Goal: Task Accomplishment & Management: Manage account settings

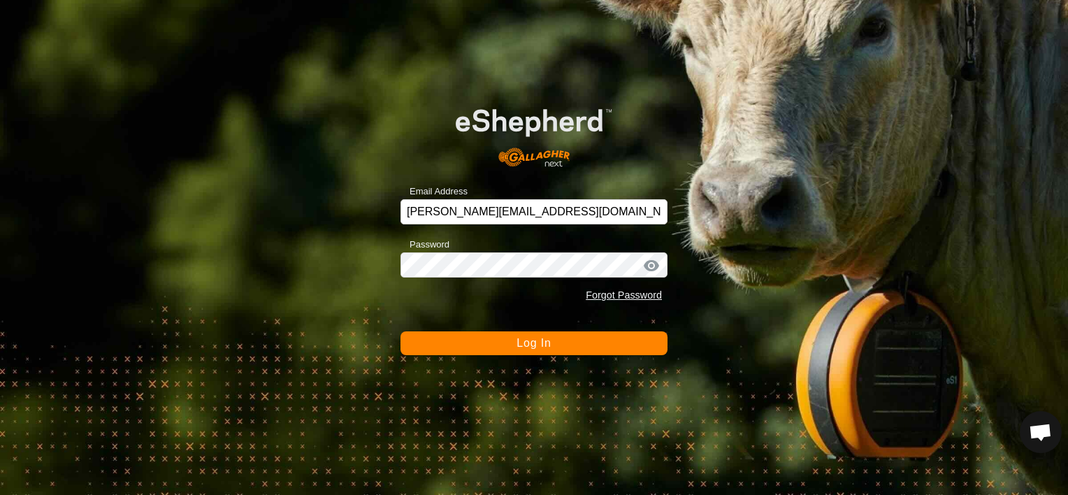
click at [505, 341] on button "Log In" at bounding box center [534, 343] width 267 height 24
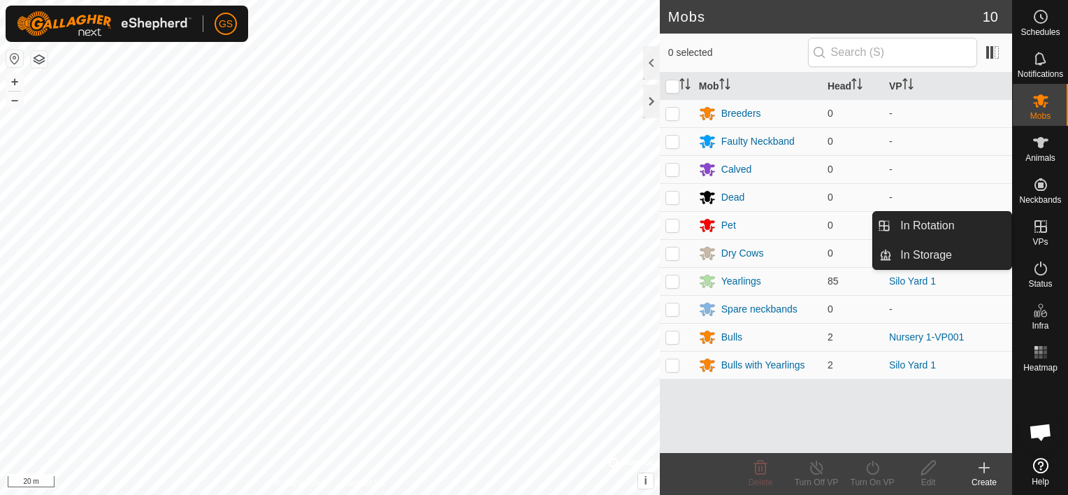
drag, startPoint x: 1043, startPoint y: 250, endPoint x: 1045, endPoint y: 241, distance: 8.5
click at [1045, 241] on span "VPs" at bounding box center [1040, 242] width 15 height 8
click at [921, 234] on link "In Rotation" at bounding box center [952, 226] width 120 height 28
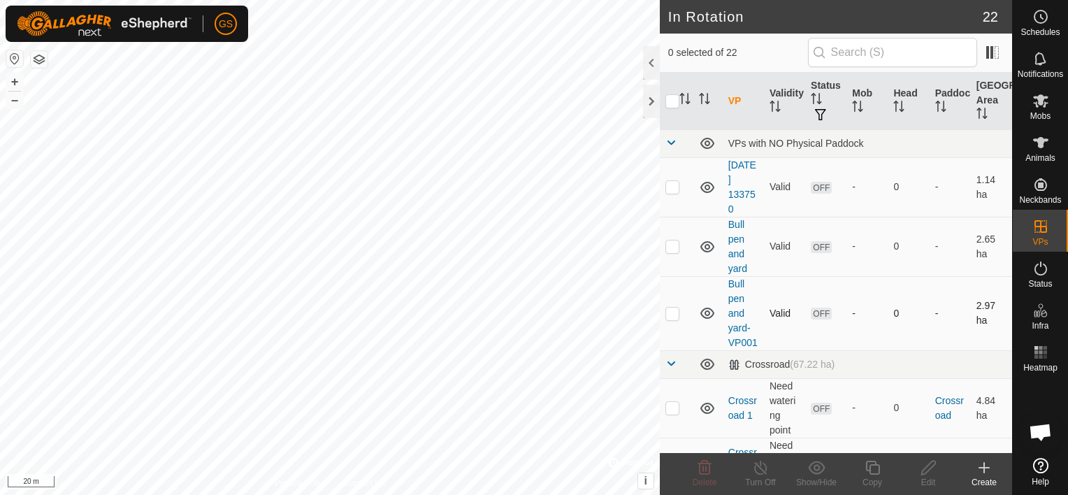
checkbox input "true"
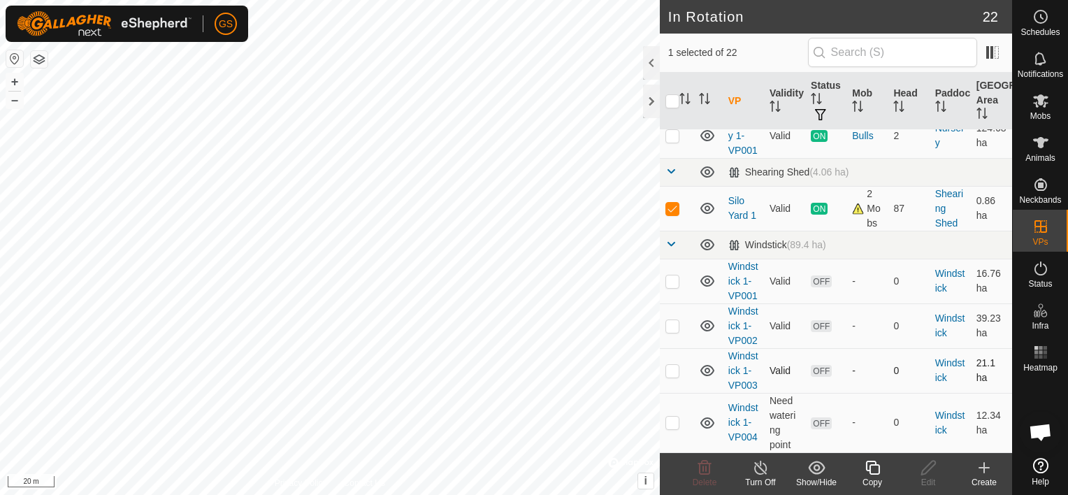
scroll to position [1078, 0]
click at [876, 471] on icon at bounding box center [872, 467] width 17 height 17
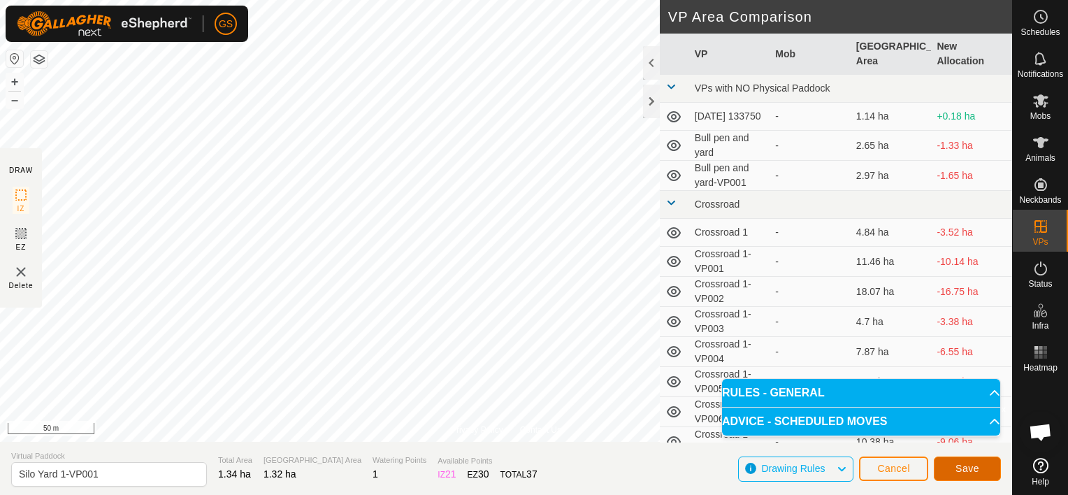
click at [970, 470] on span "Save" at bounding box center [968, 468] width 24 height 11
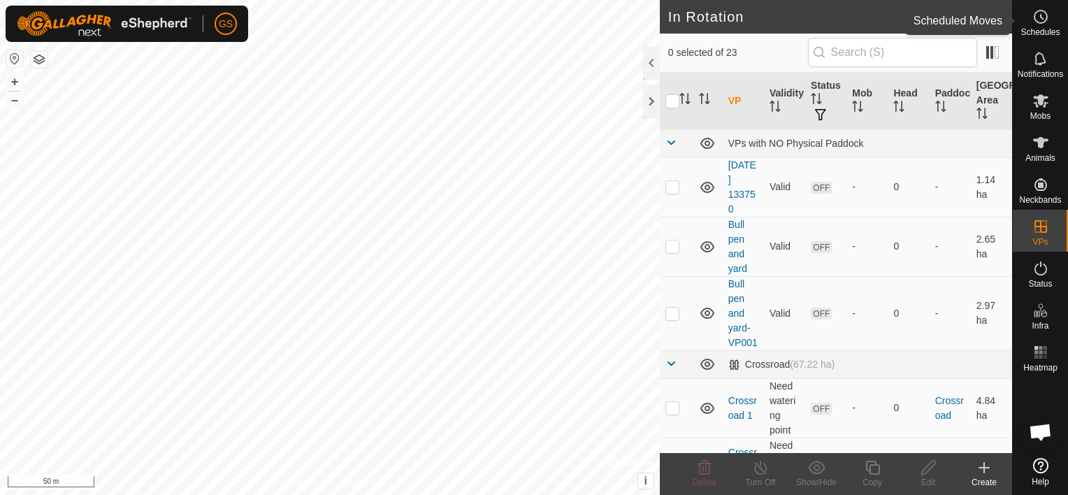
click at [1041, 16] on icon at bounding box center [1042, 17] width 2 height 4
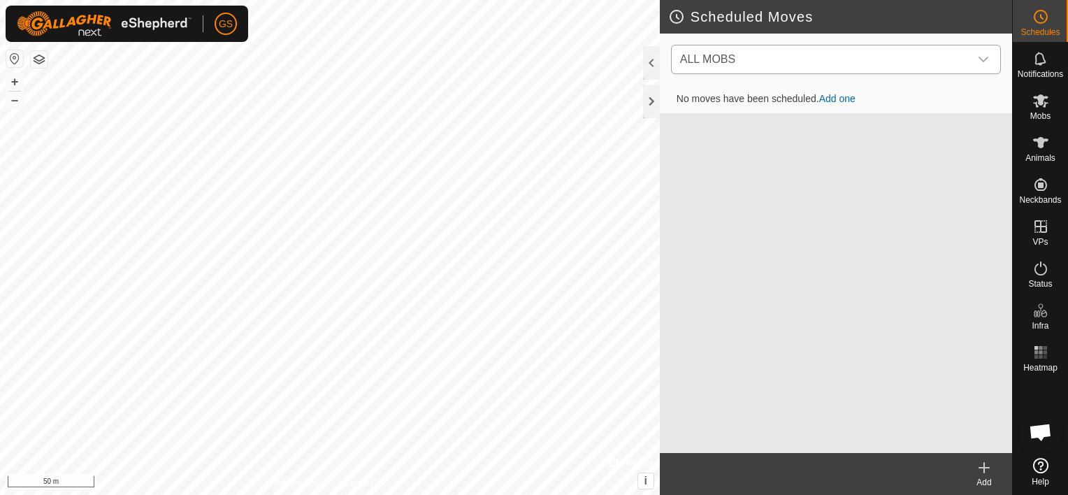
click at [730, 68] on span "ALL MOBS" at bounding box center [822, 59] width 295 height 28
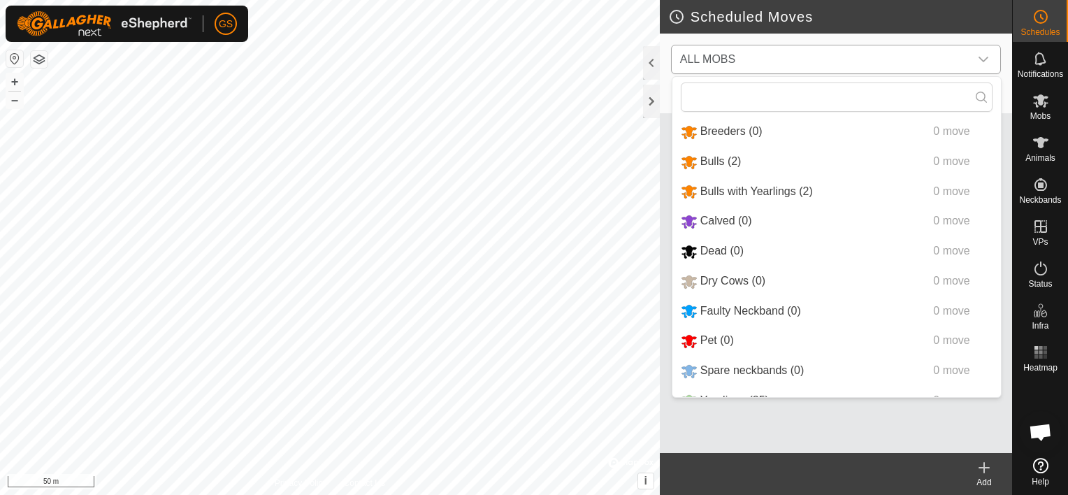
click at [716, 190] on li "Bulls with Yearlings (2) 0 move" at bounding box center [837, 192] width 329 height 29
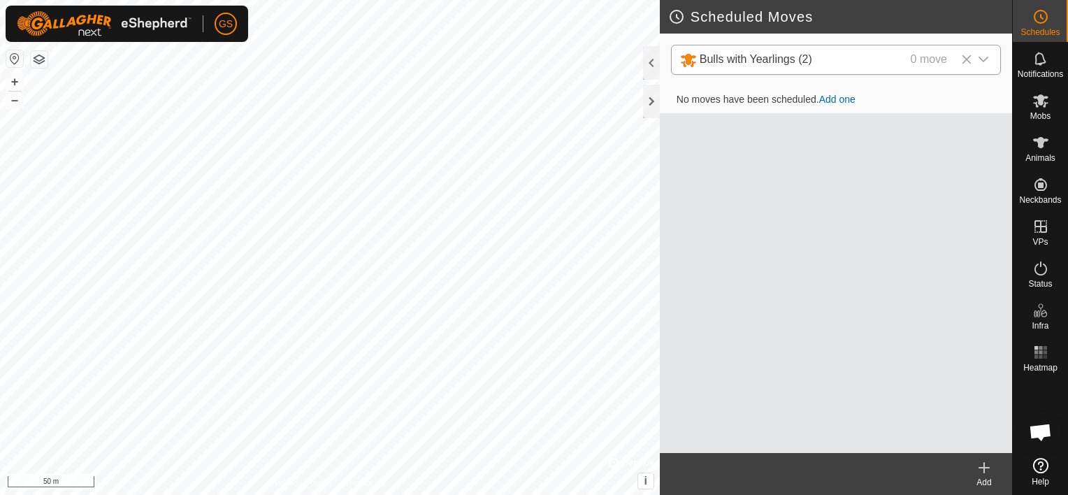
click at [985, 59] on icon "dropdown trigger" at bounding box center [983, 59] width 11 height 11
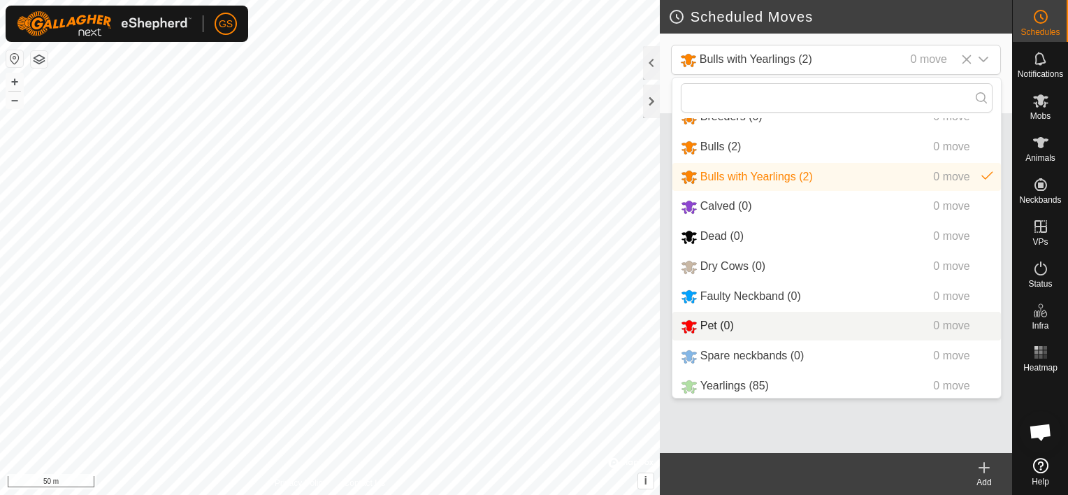
scroll to position [22, 0]
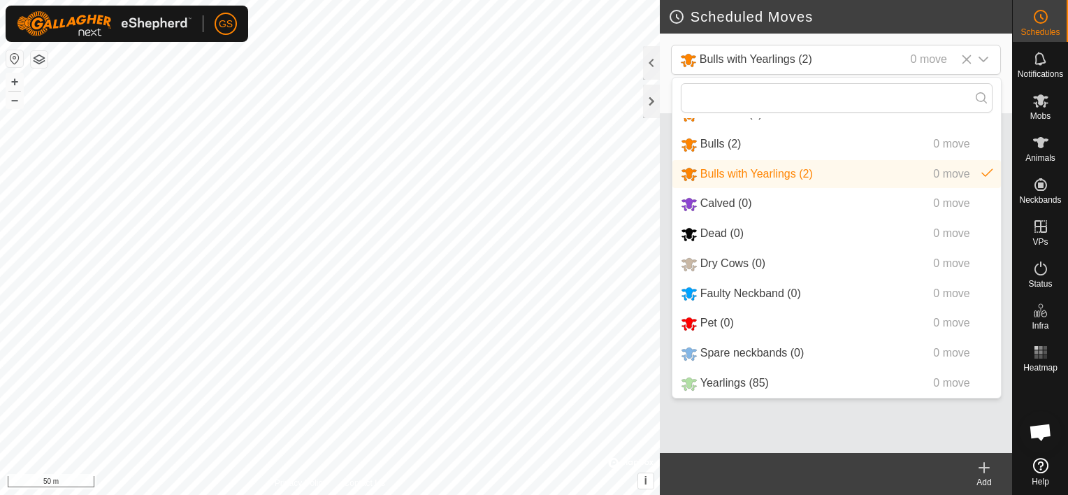
click at [727, 382] on li "Yearlings (85) 0 move" at bounding box center [837, 383] width 329 height 29
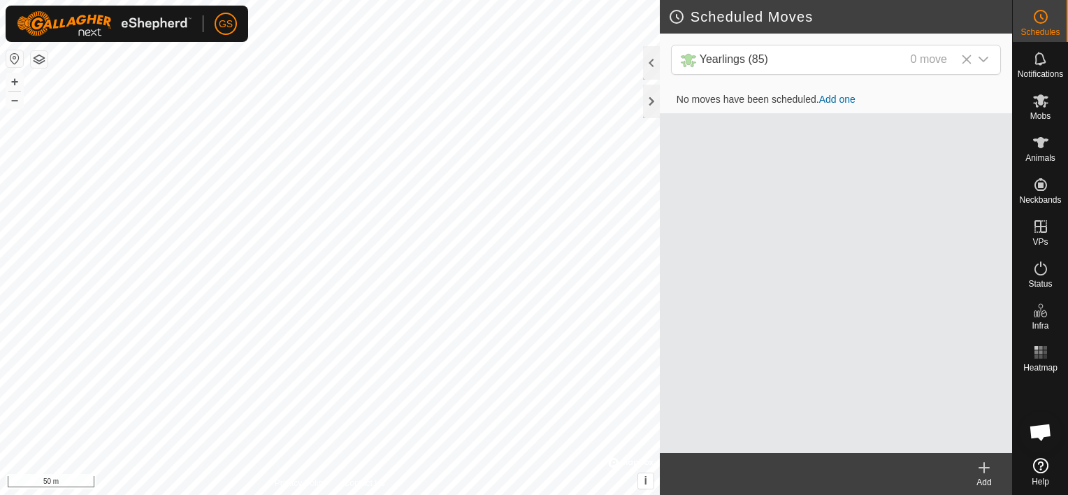
click at [831, 98] on link "Add one" at bounding box center [837, 99] width 36 height 11
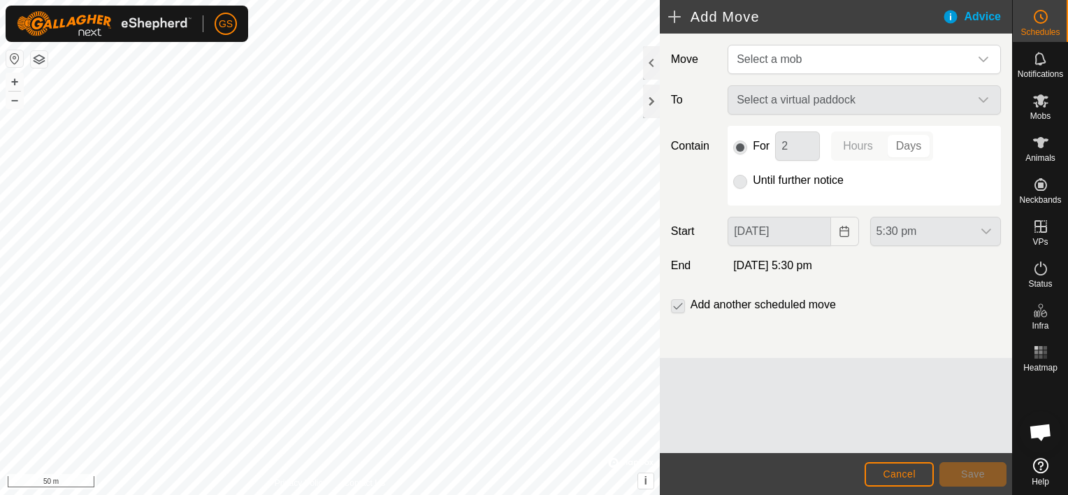
click at [743, 182] on p-radiobutton at bounding box center [740, 180] width 14 height 17
click at [786, 62] on span "Select a mob" at bounding box center [769, 59] width 65 height 12
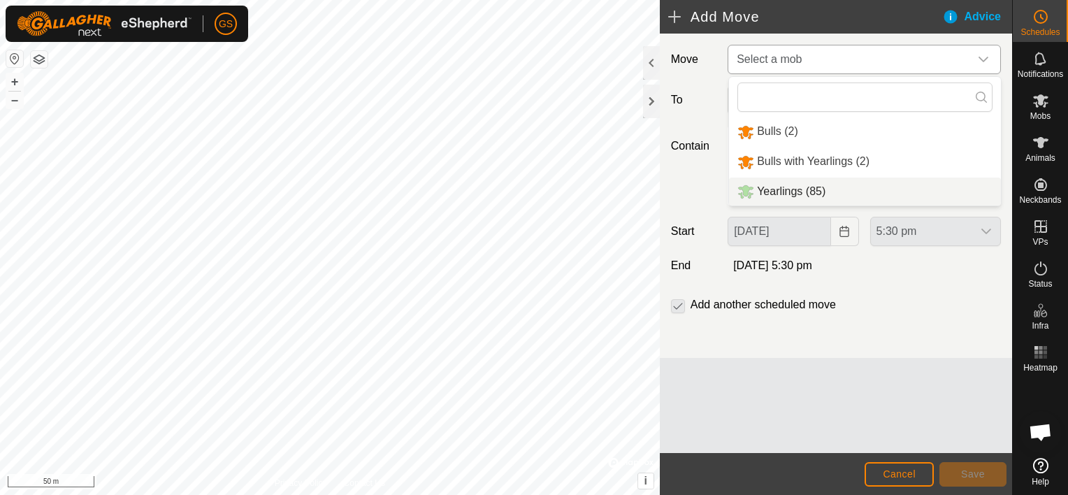
click at [782, 193] on li "Yearlings (85)" at bounding box center [865, 192] width 272 height 29
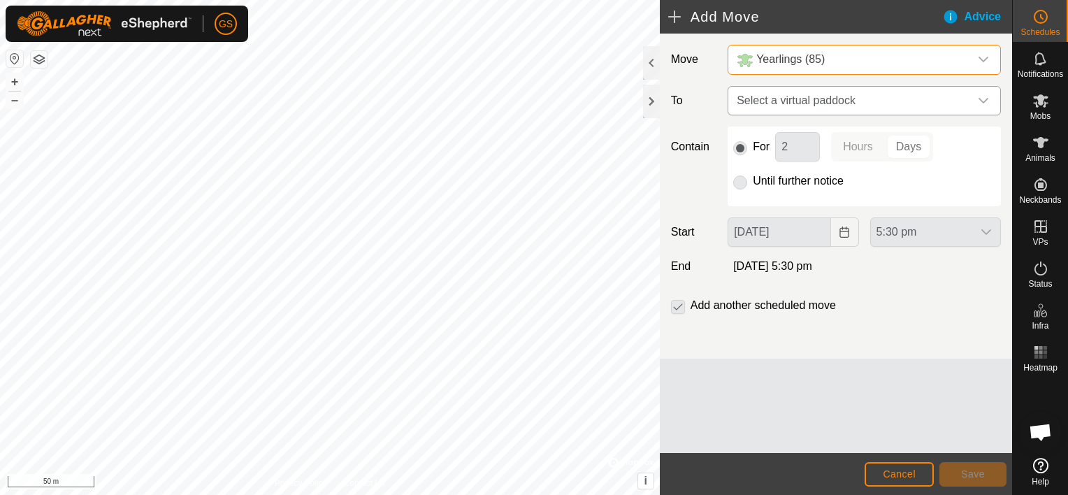
click at [800, 108] on span "Select a virtual paddock" at bounding box center [850, 101] width 238 height 28
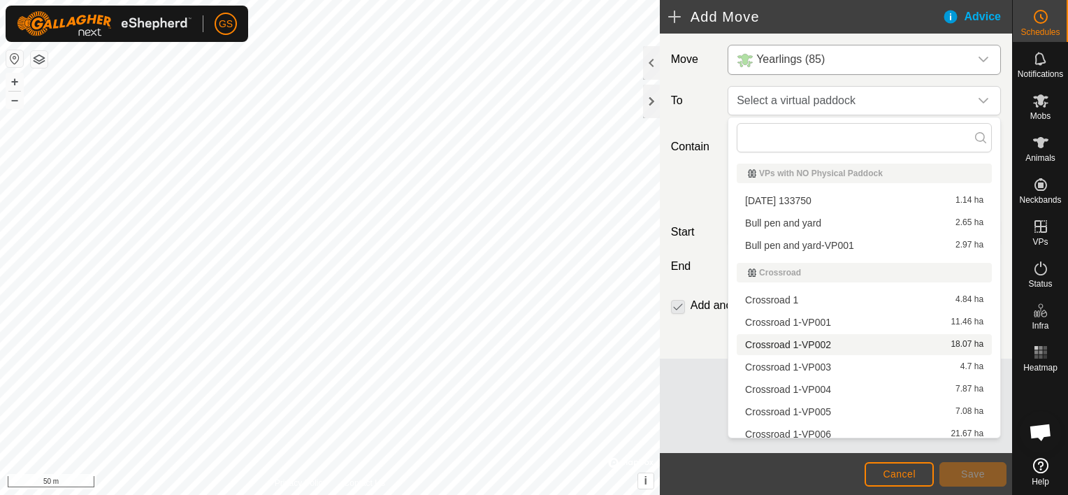
scroll to position [426, 0]
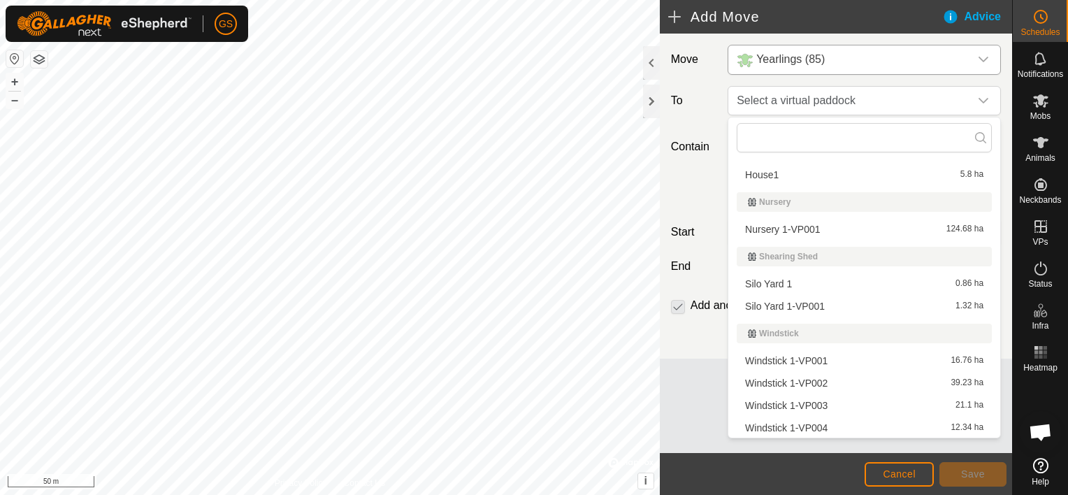
click at [784, 304] on li "Silo Yard 1-VP001 1.32 ha" at bounding box center [864, 306] width 255 height 21
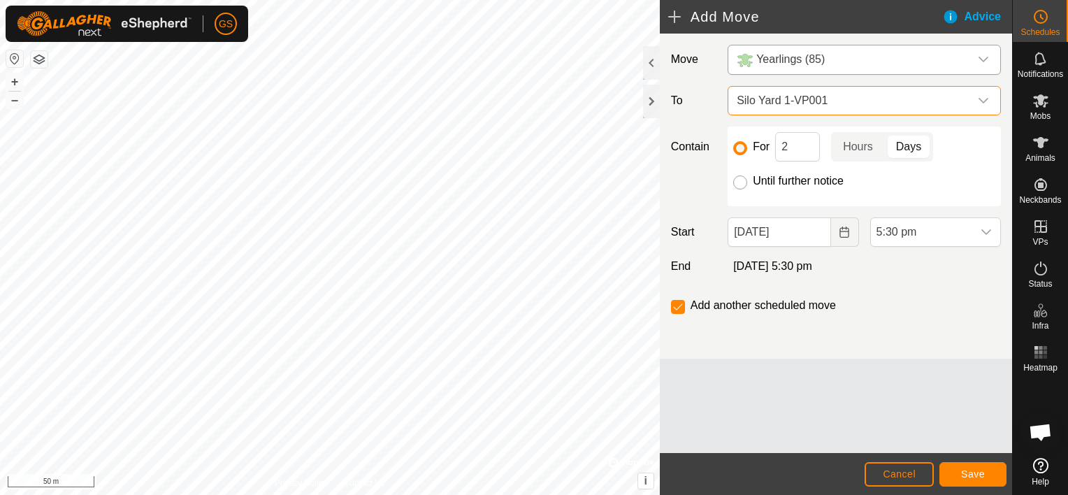
click at [744, 182] on input "Until further notice" at bounding box center [740, 182] width 14 height 14
radio input "true"
checkbox input "false"
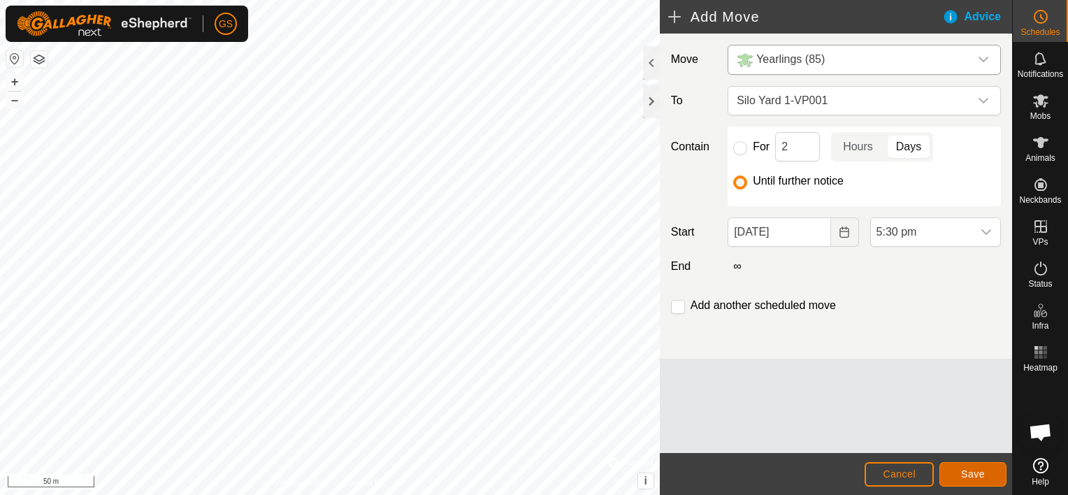
click at [973, 471] on span "Save" at bounding box center [973, 473] width 24 height 11
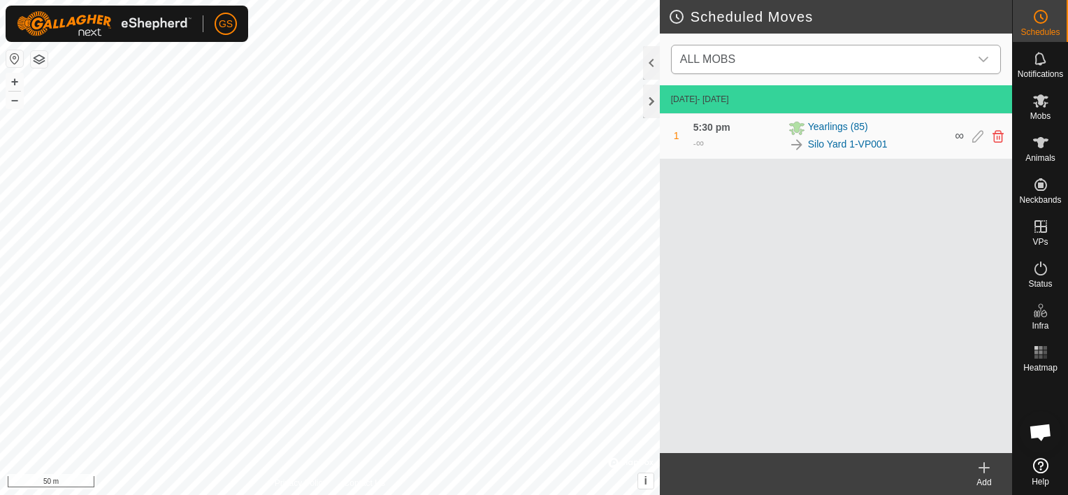
click at [984, 61] on icon "dropdown trigger" at bounding box center [984, 60] width 10 height 6
click at [991, 56] on div "dropdown trigger" at bounding box center [984, 59] width 28 height 28
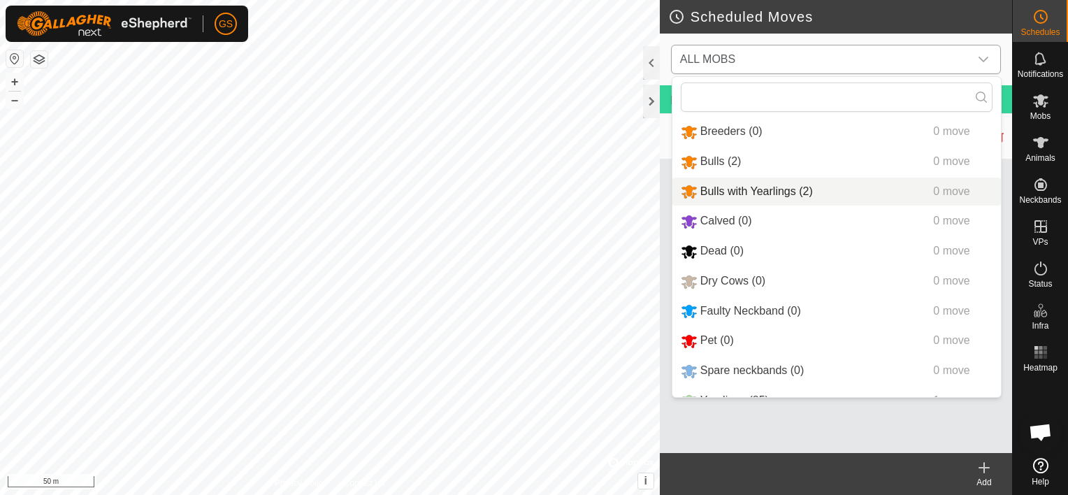
click at [790, 194] on li "Bulls with Yearlings (2) 0 move" at bounding box center [837, 192] width 329 height 29
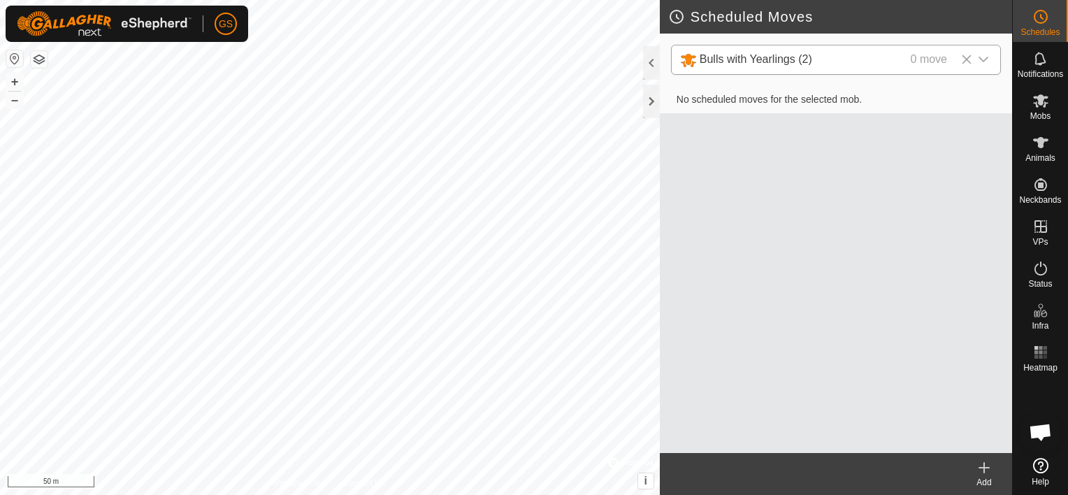
click at [994, 471] on create-svg-icon at bounding box center [984, 467] width 56 height 17
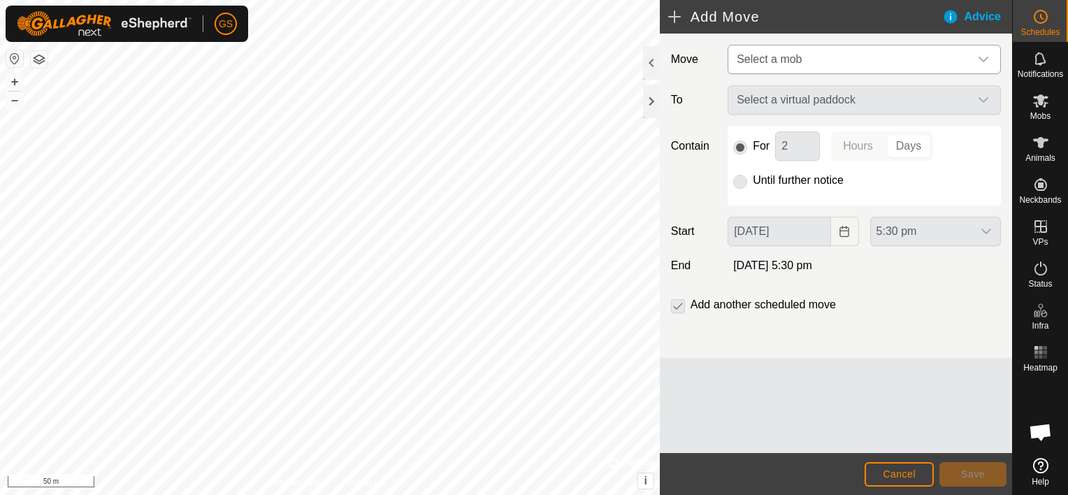
click at [803, 55] on span "Select a mob" at bounding box center [850, 59] width 238 height 28
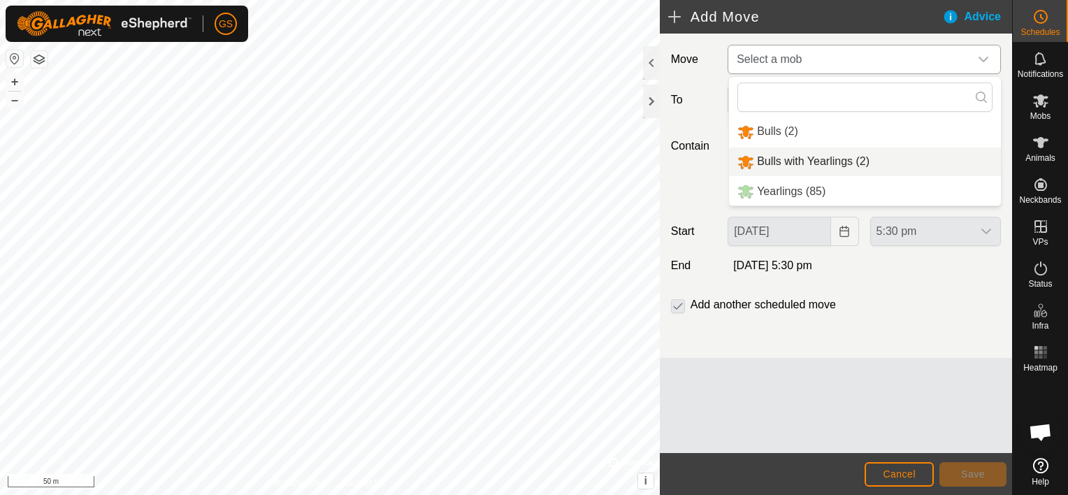
click at [802, 155] on li "Bulls with Yearlings (2)" at bounding box center [865, 162] width 272 height 29
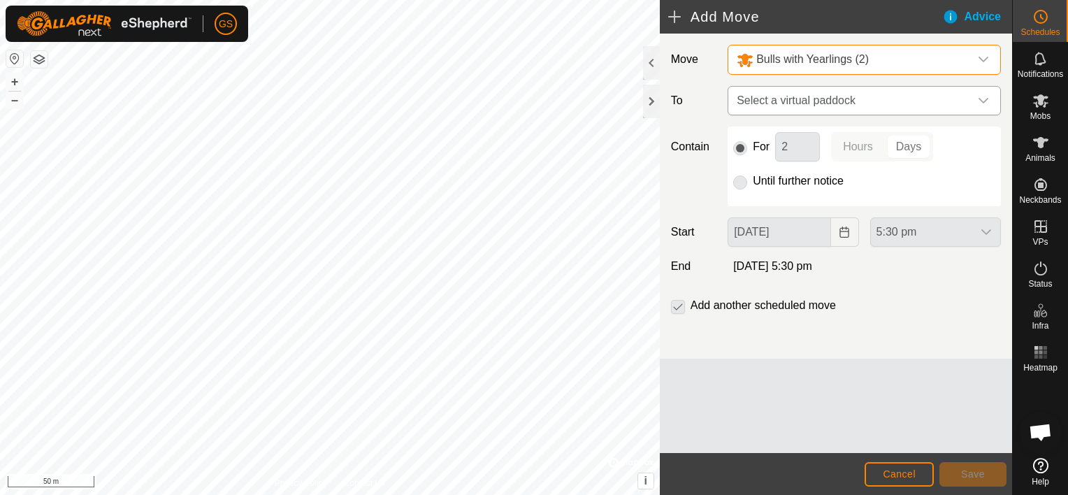
click at [808, 101] on span "Select a virtual paddock" at bounding box center [850, 101] width 238 height 28
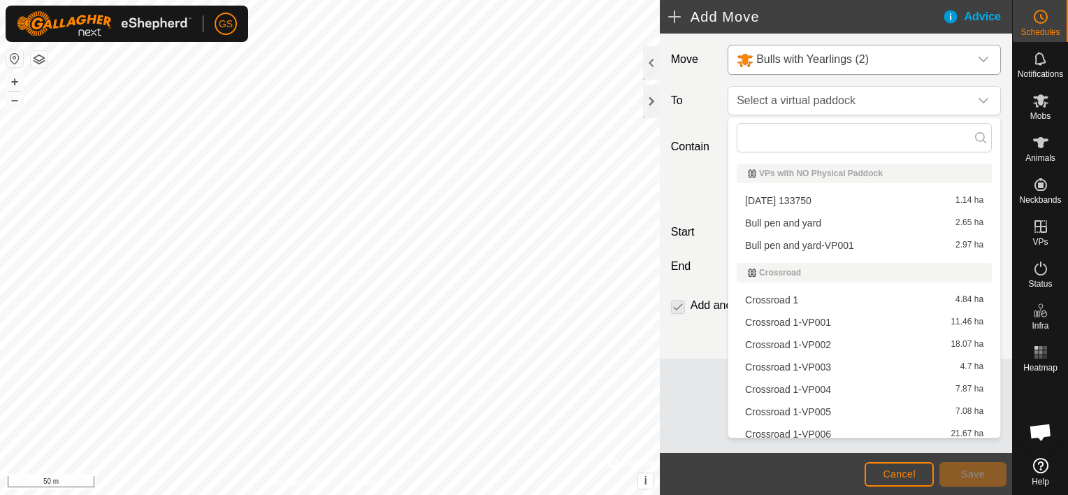
scroll to position [426, 0]
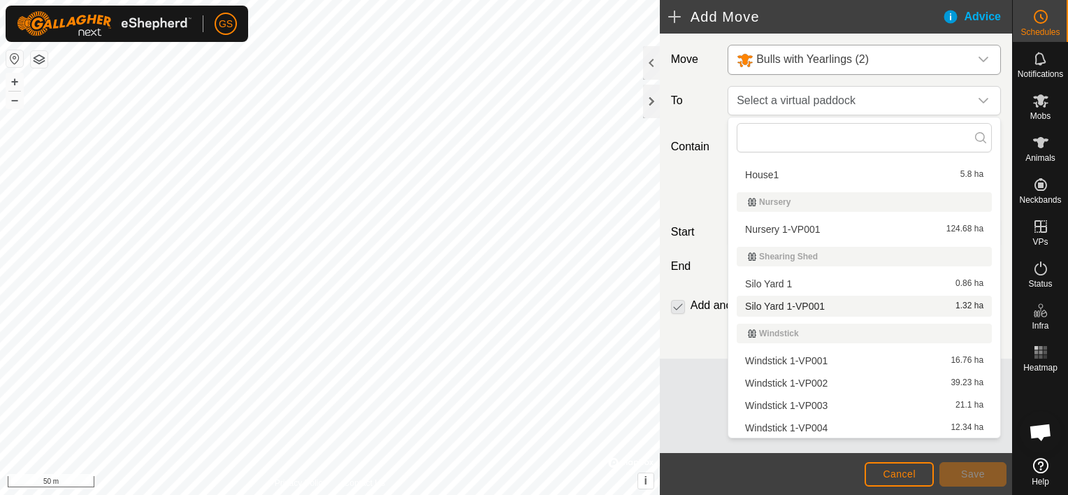
click at [804, 301] on li "Silo Yard 1-VP001 1.32 ha" at bounding box center [864, 306] width 255 height 21
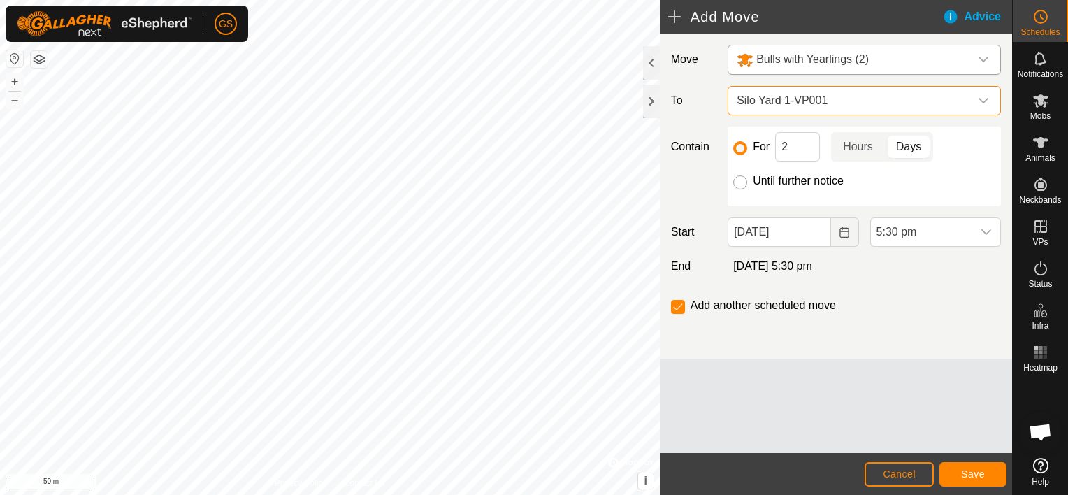
click at [744, 187] on input "Until further notice" at bounding box center [740, 182] width 14 height 14
radio input "true"
checkbox input "false"
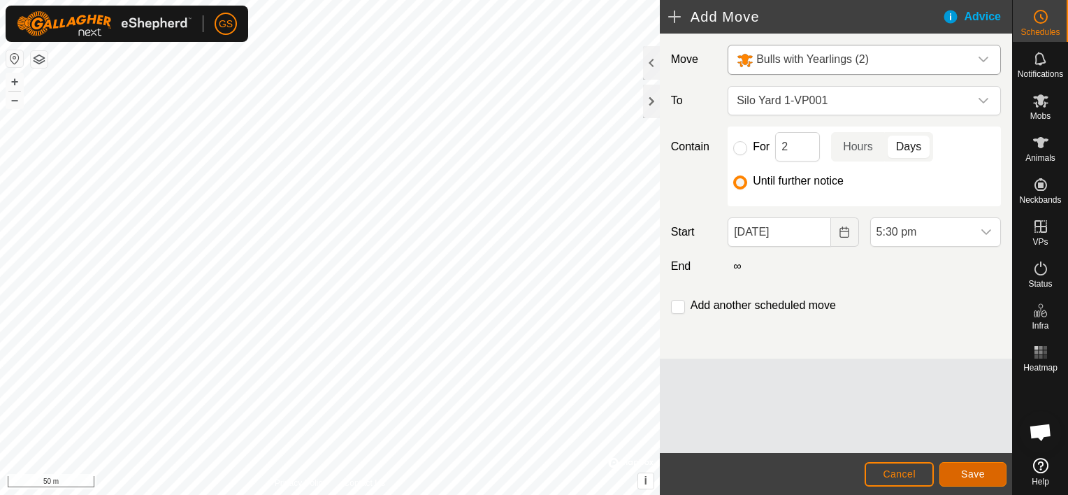
click at [974, 476] on span "Save" at bounding box center [973, 473] width 24 height 11
